Goal: Find specific page/section: Find specific page/section

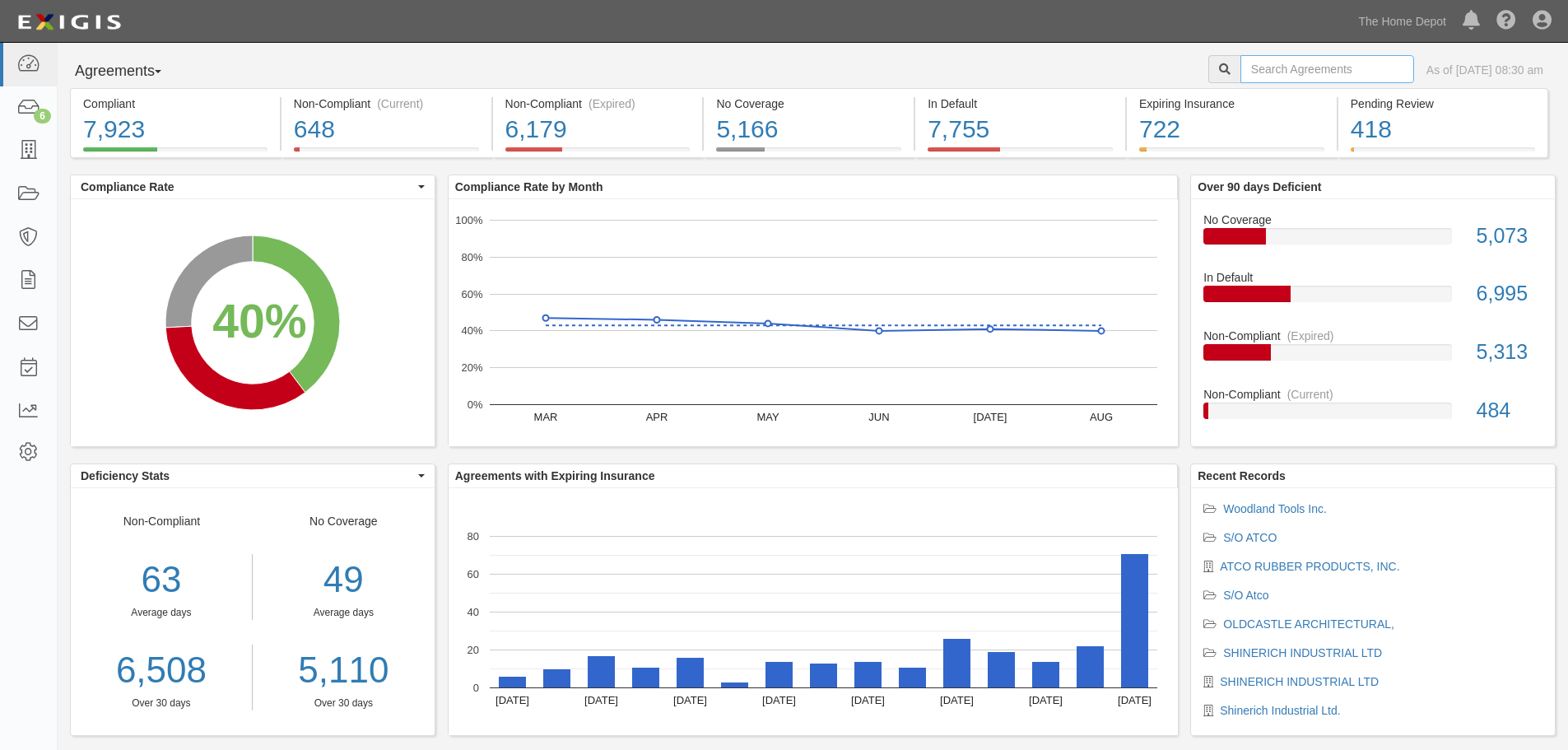
click at [1295, 59] on input "text" at bounding box center [1328, 69] width 174 height 28
type input "r"
click at [1431, 27] on link "The Home Depot" at bounding box center [1402, 21] width 104 height 33
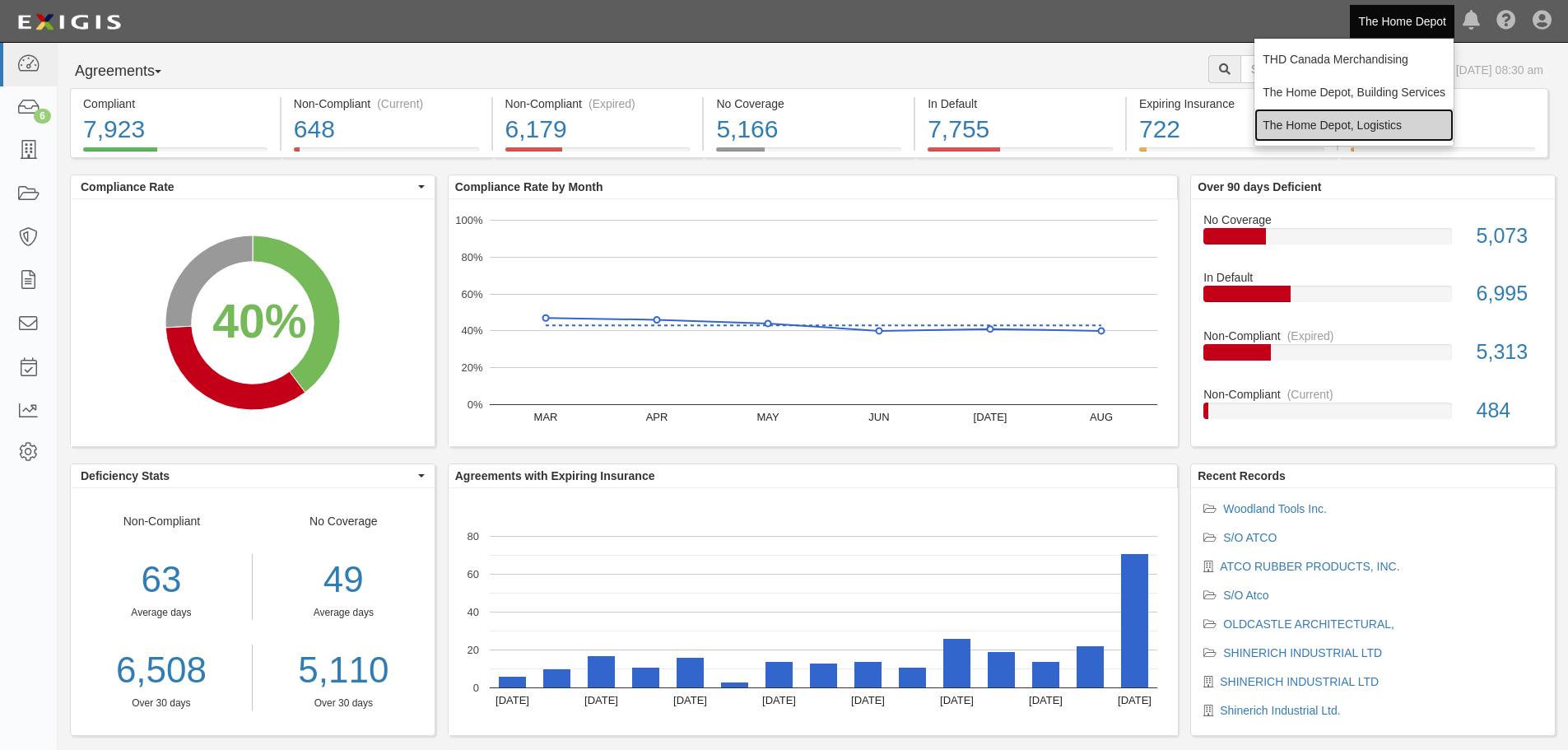
click at [1396, 121] on link "The Home Depot, Logistics" at bounding box center [1354, 125] width 199 height 33
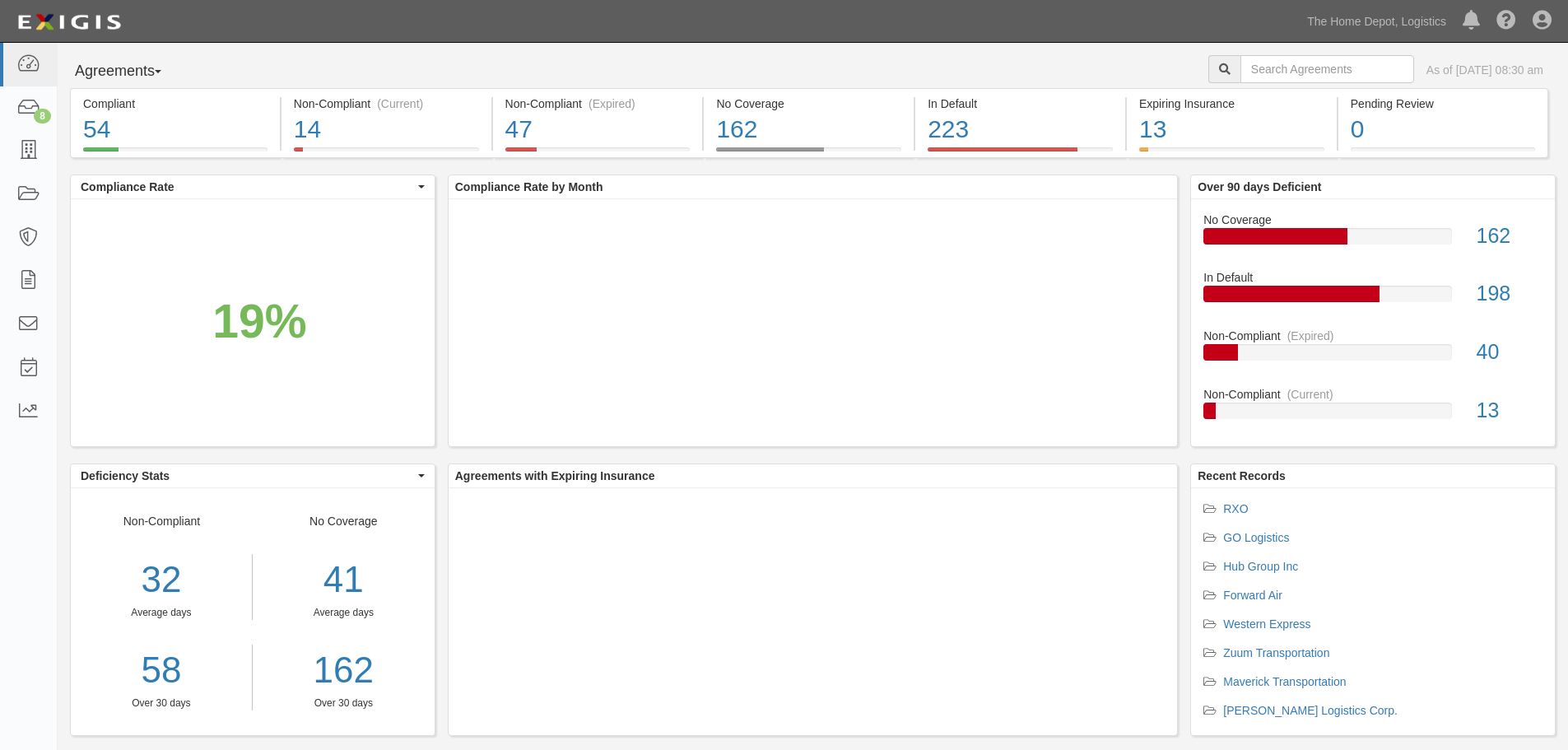
click at [1272, 54] on div "Agreements Parties Agreements Coverages As of Sep 15, 2025 08:30 am Compliant 5…" at bounding box center [812, 409] width 1511 height 734
click at [1264, 73] on input "text" at bounding box center [1328, 69] width 174 height 28
type input "rxo"
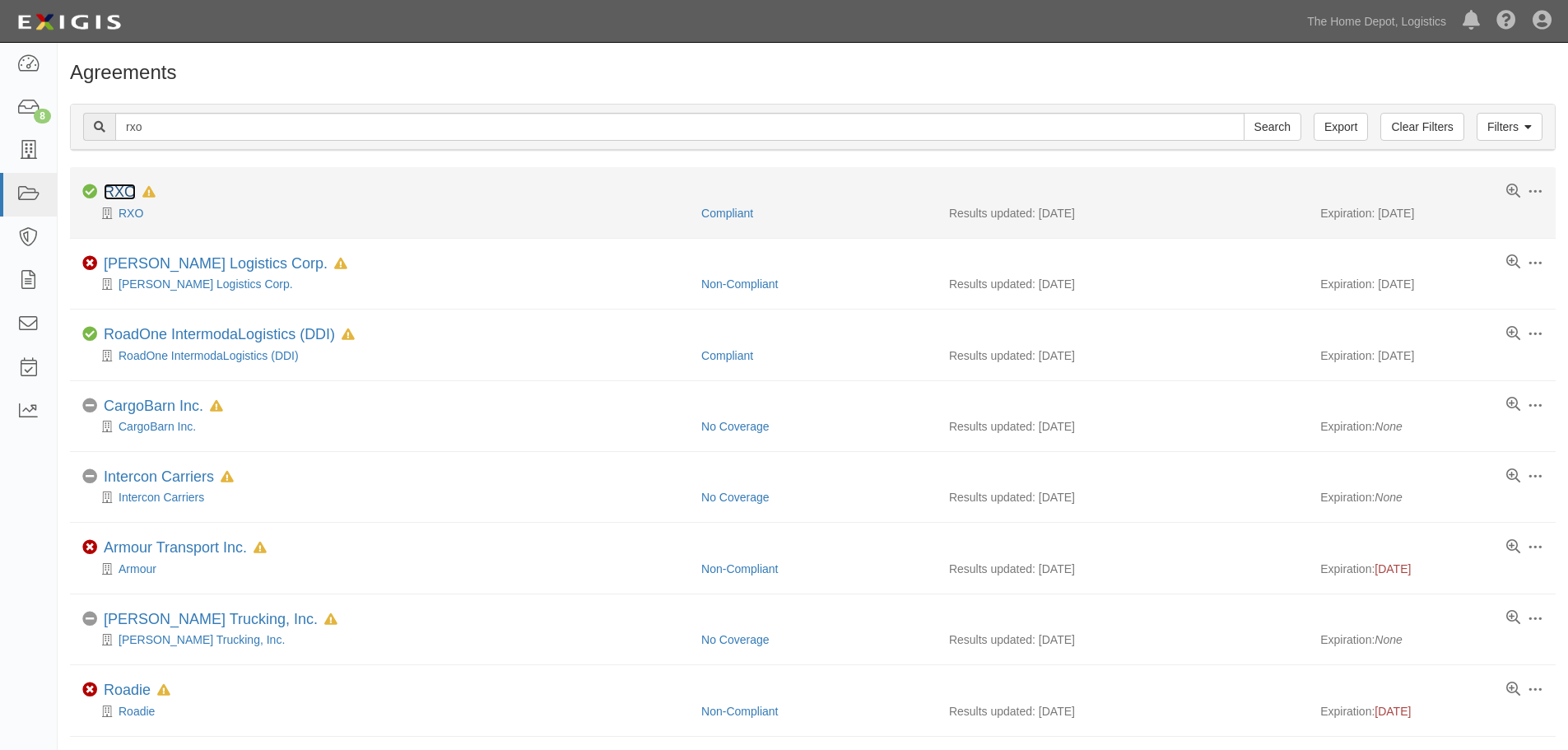
click at [121, 188] on link "RXO" at bounding box center [120, 191] width 33 height 16
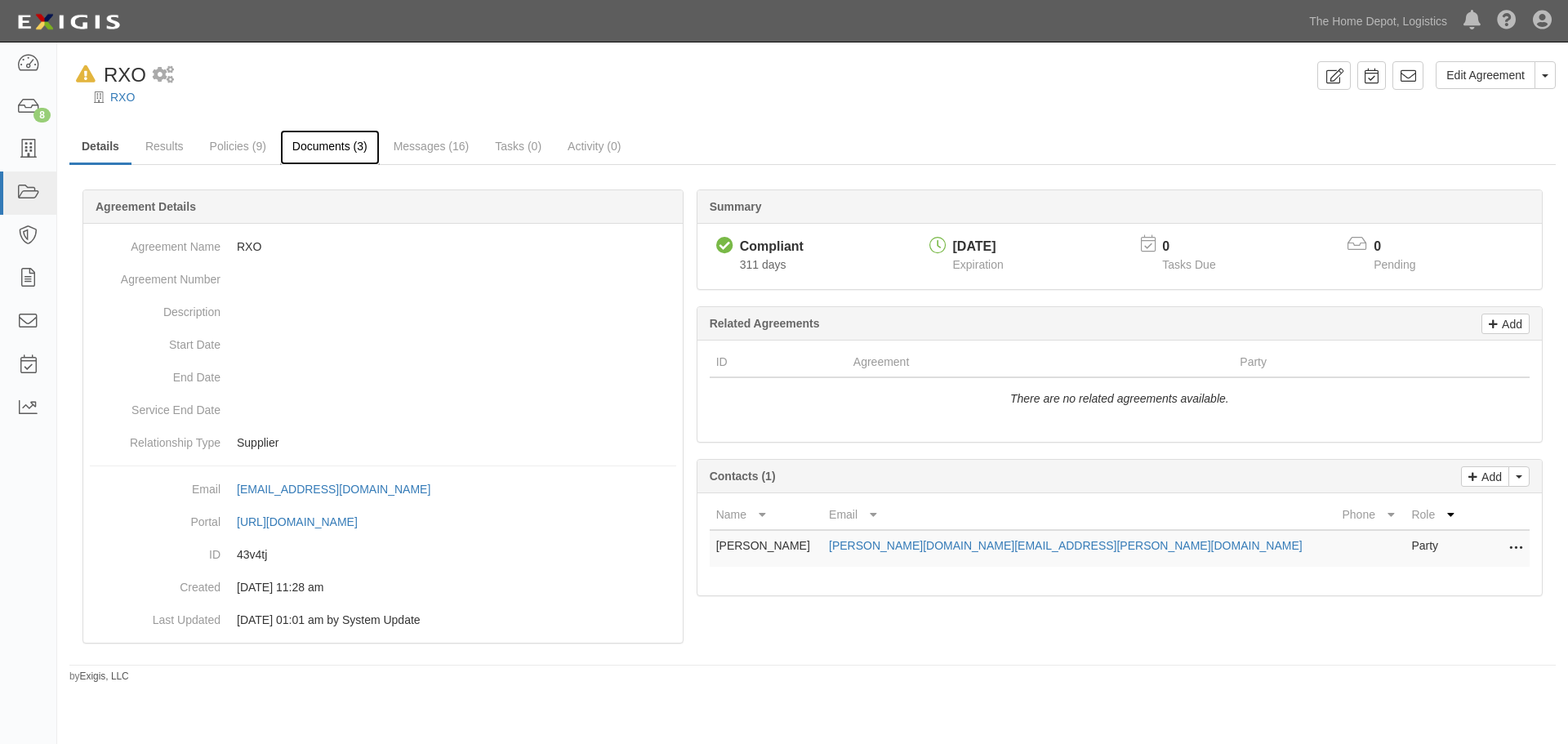
click at [301, 143] on link "Documents (3)" at bounding box center [329, 147] width 100 height 35
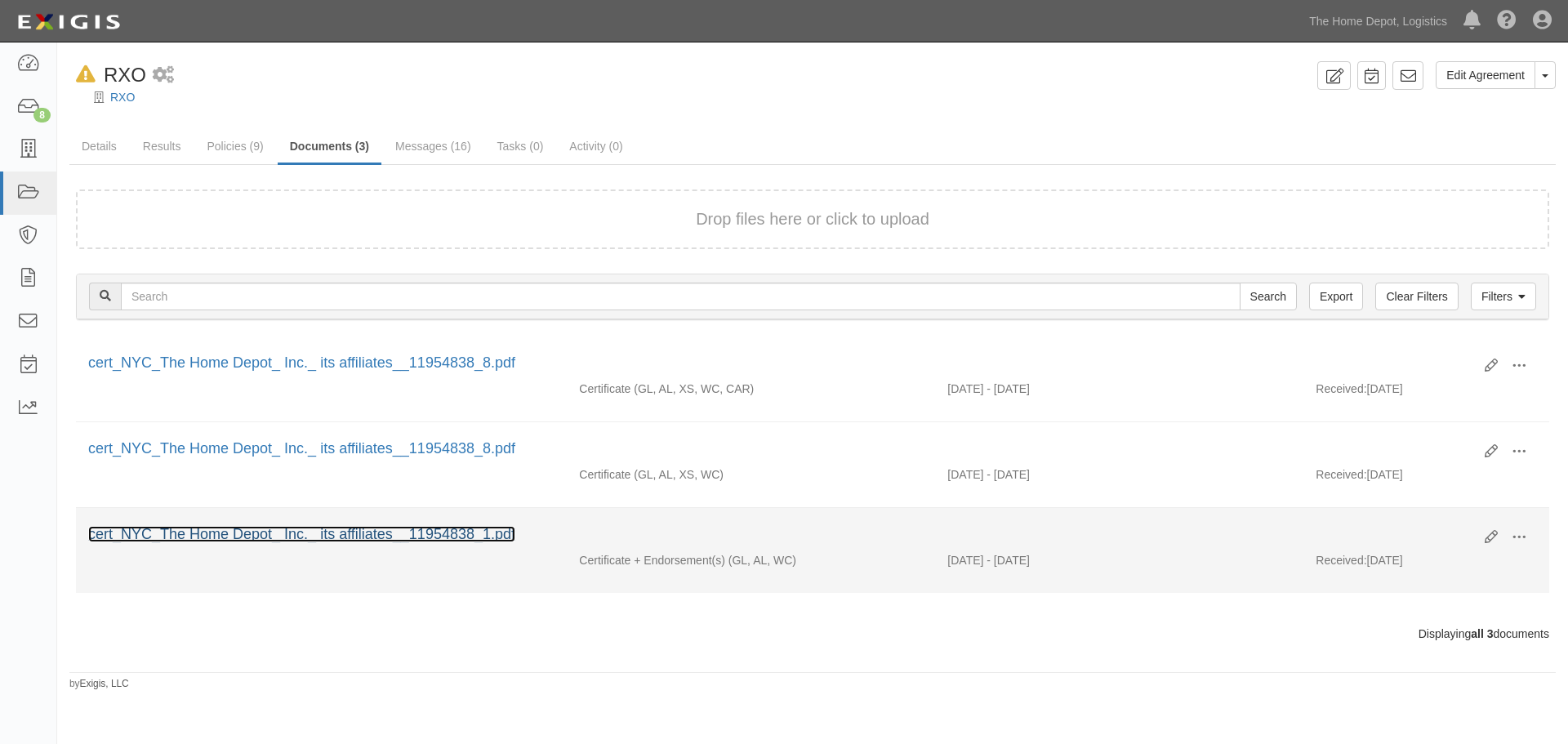
click at [375, 536] on link "cert_NYC_The Home Depot_ Inc._ its affiliates__11954838_1.pdf" at bounding box center [302, 533] width 427 height 16
